Goal: Transaction & Acquisition: Subscribe to service/newsletter

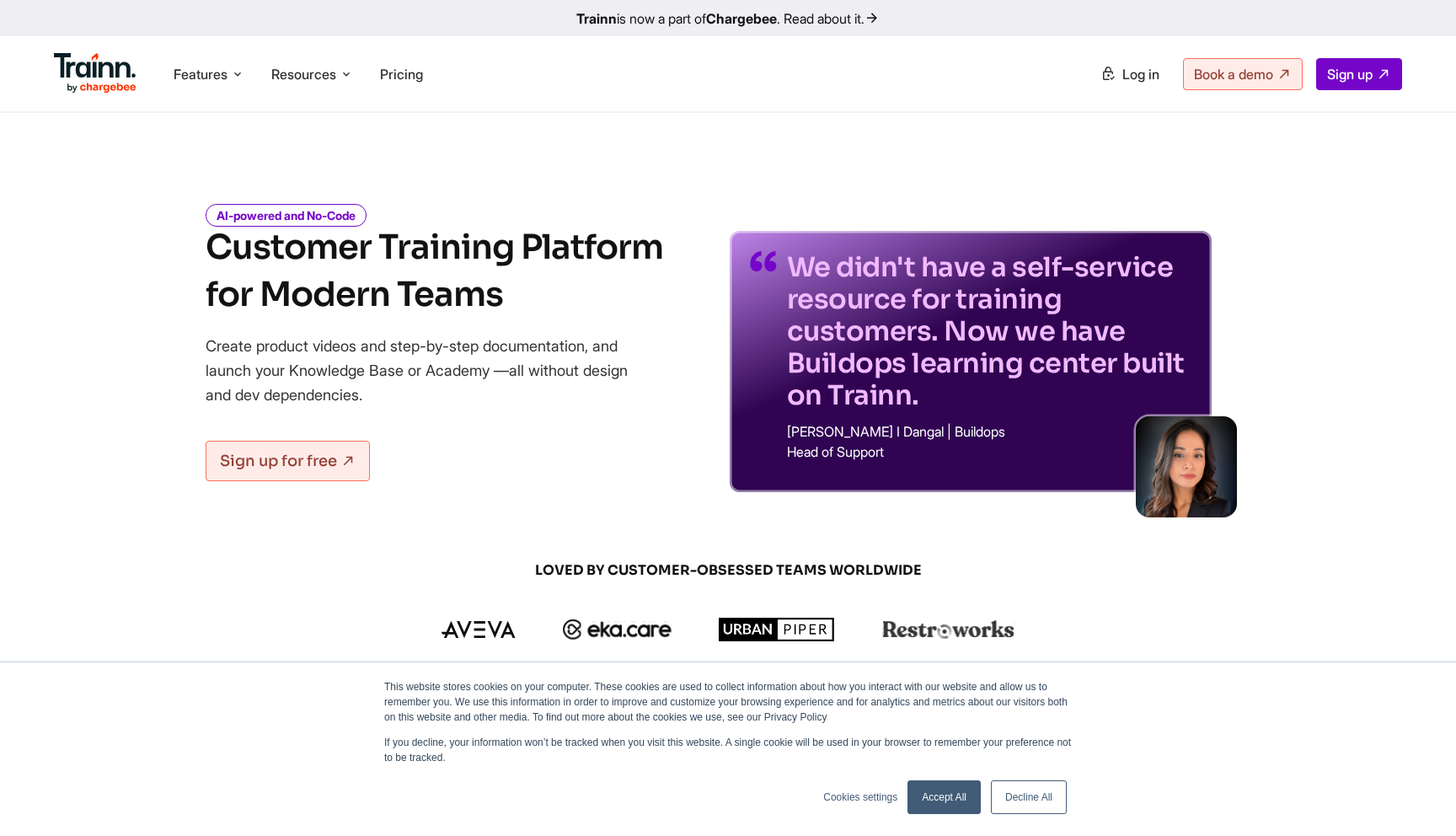
click at [752, 18] on b "Chargebee" at bounding box center [741, 19] width 70 height 17
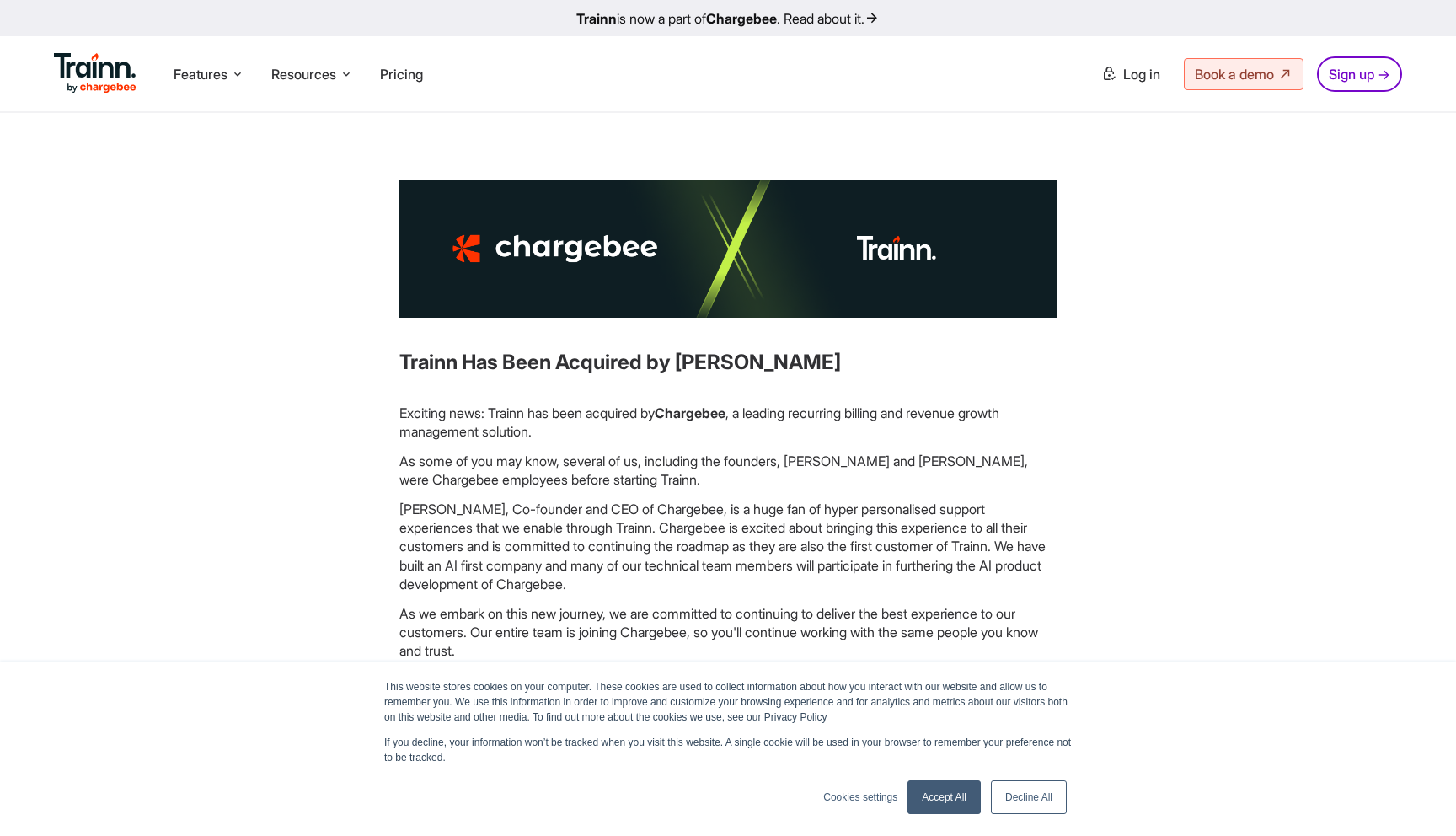
click at [954, 798] on link "Accept All" at bounding box center [943, 797] width 73 height 33
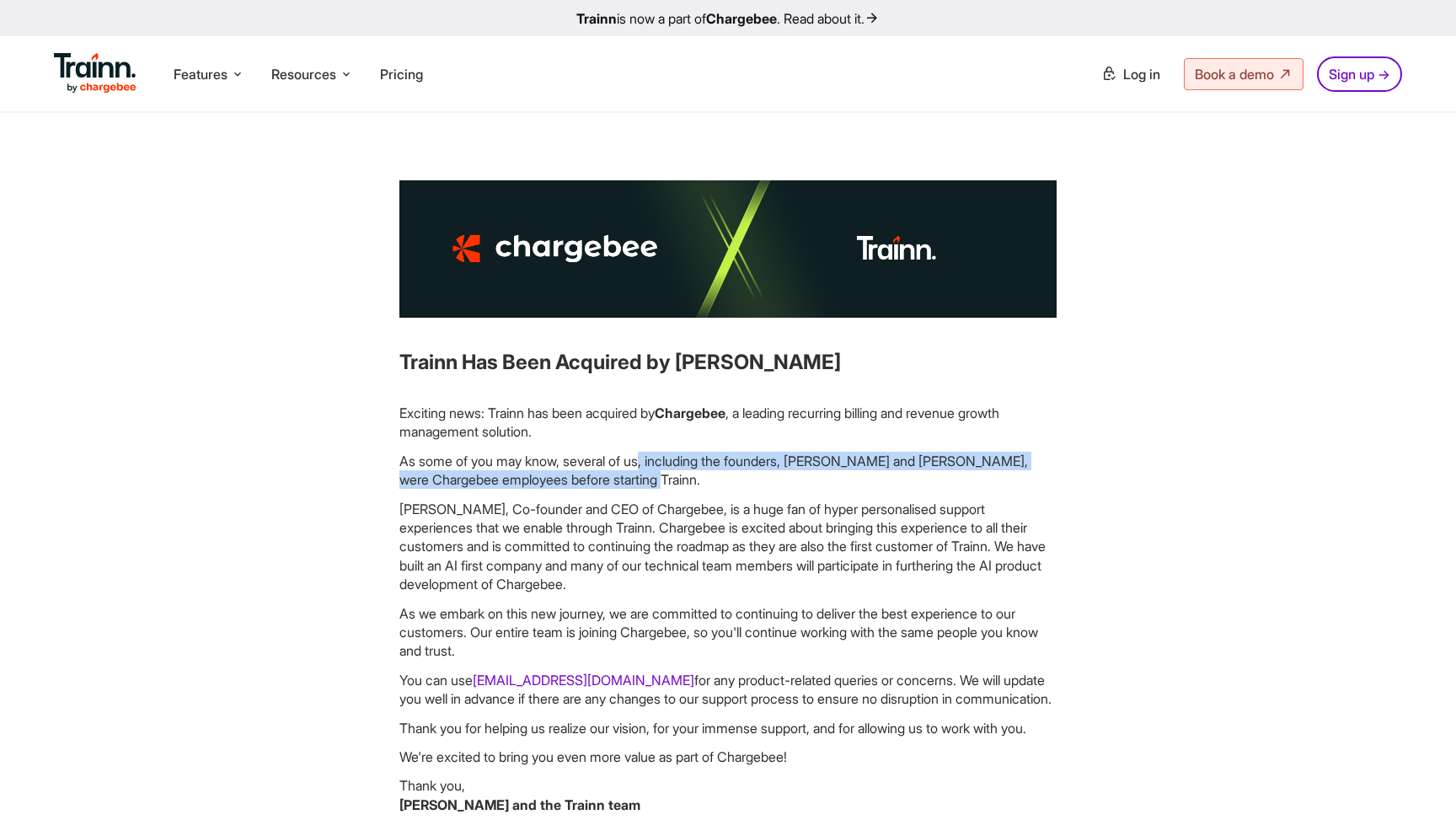
drag, startPoint x: 544, startPoint y: 467, endPoint x: 558, endPoint y: 480, distance: 19.1
click at [558, 480] on p "As some of you may know, several of us, including the founders, Vivek and Suman…" at bounding box center [728, 470] width 657 height 38
drag, startPoint x: 558, startPoint y: 480, endPoint x: 485, endPoint y: 431, distance: 87.9
click at [485, 431] on div "Exciting news: Trainn has been acquired by Chargebee , a leading recurring bill…" at bounding box center [728, 609] width 657 height 411
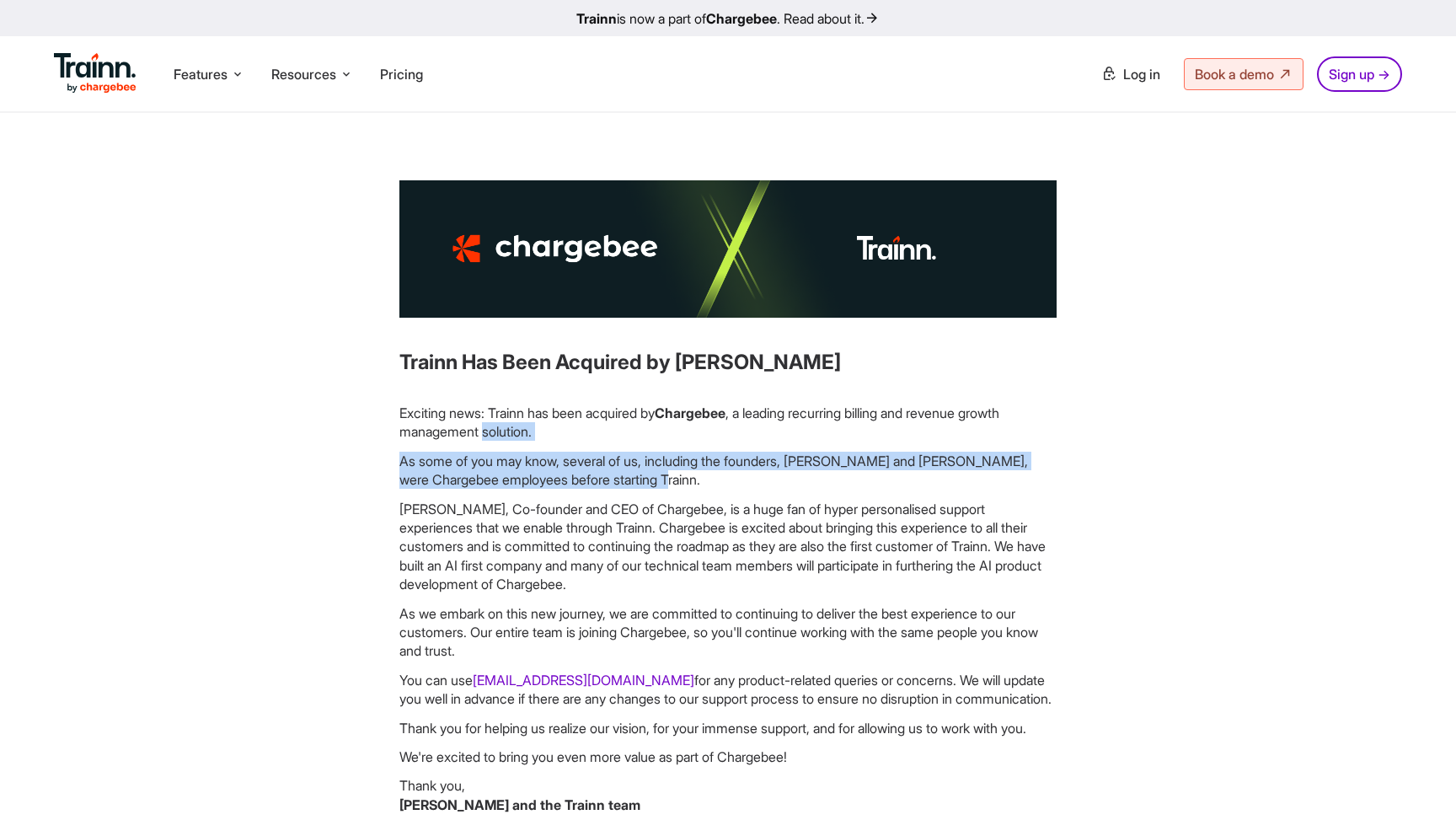
click at [485, 431] on p "Exciting news: Trainn has been acquired by Chargebee , a leading recurring bill…" at bounding box center [728, 423] width 657 height 38
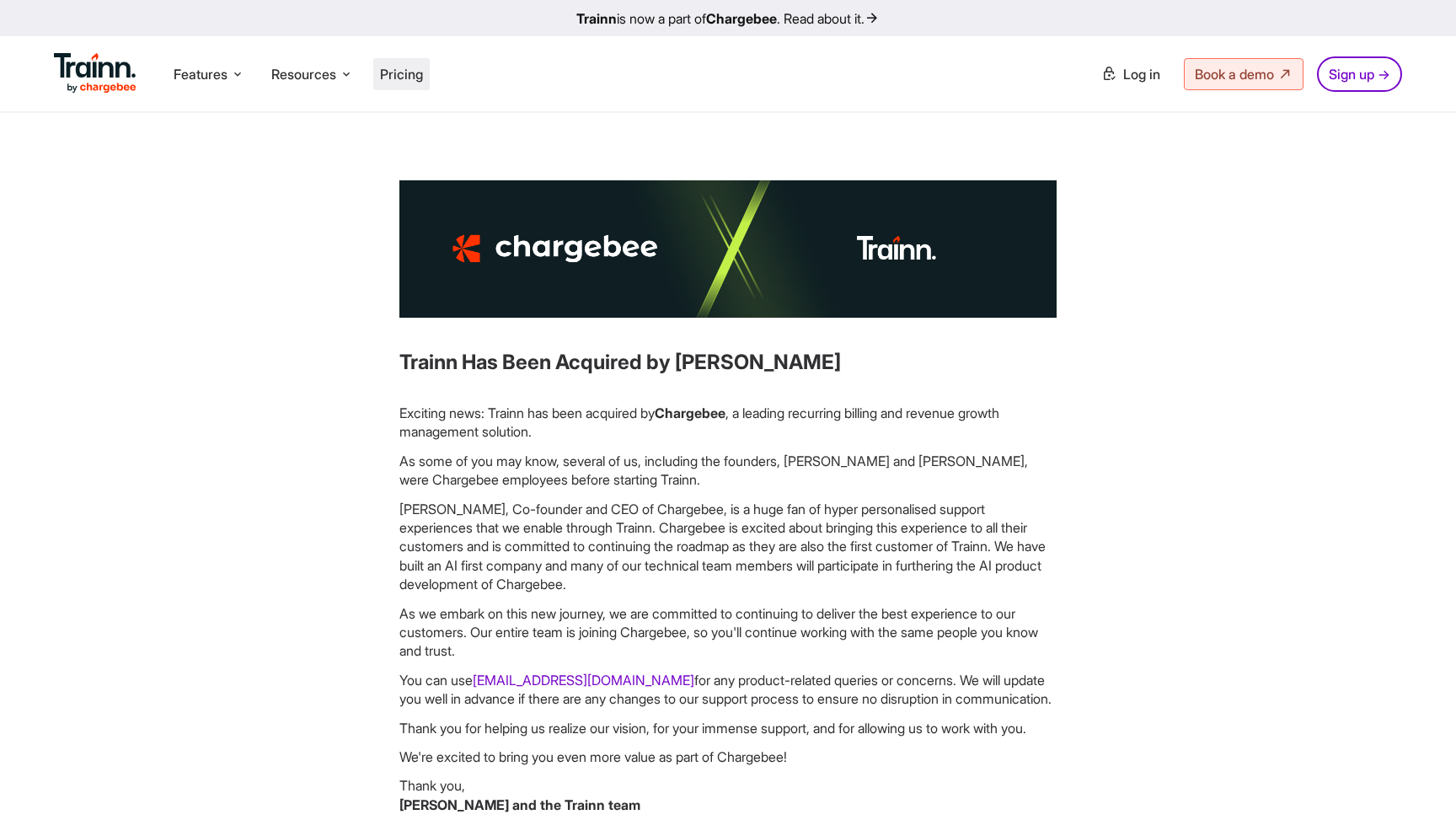
click at [404, 70] on span "Pricing" at bounding box center [401, 74] width 43 height 17
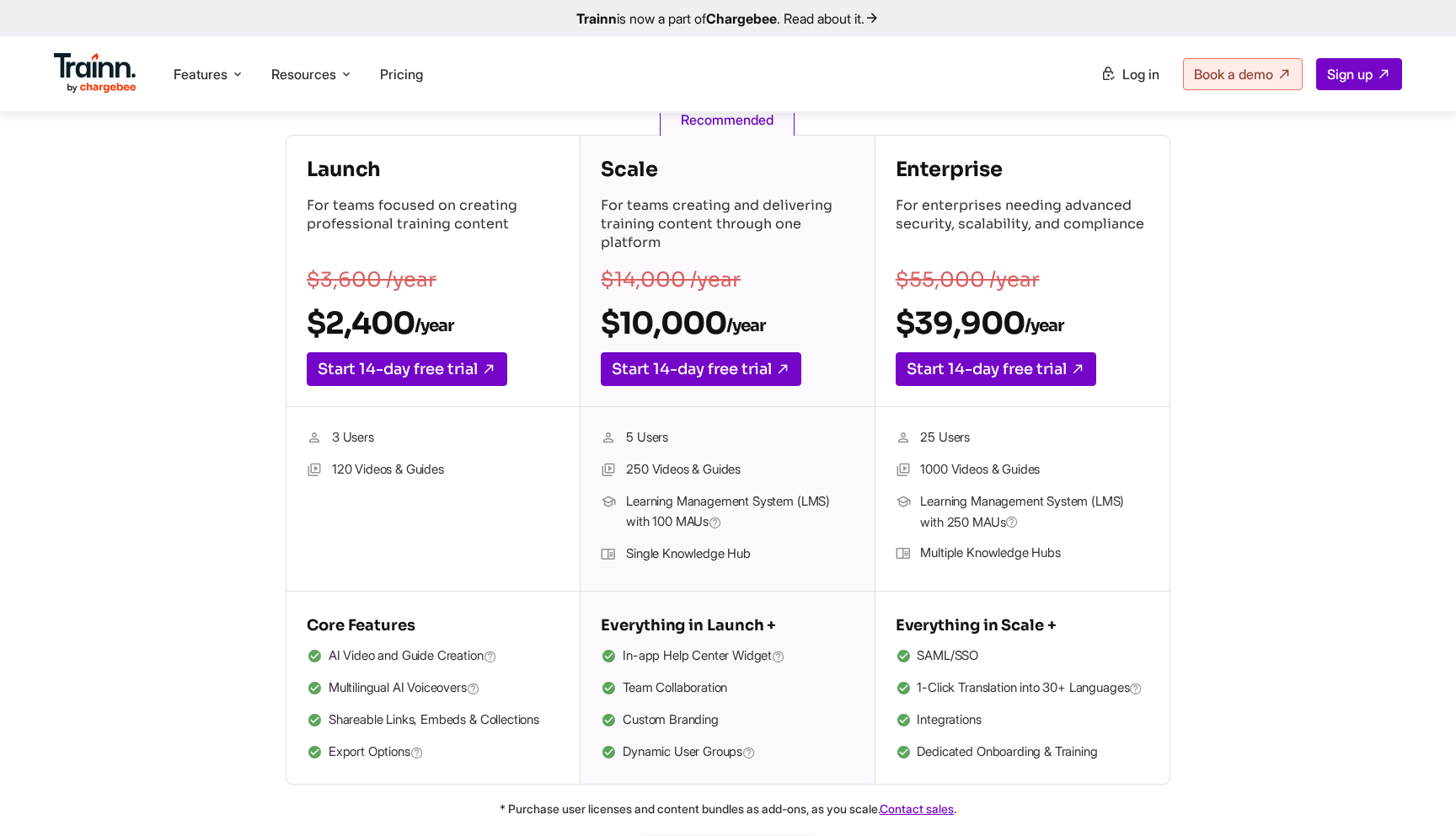
scroll to position [264, 0]
